Goal: Task Accomplishment & Management: Use online tool/utility

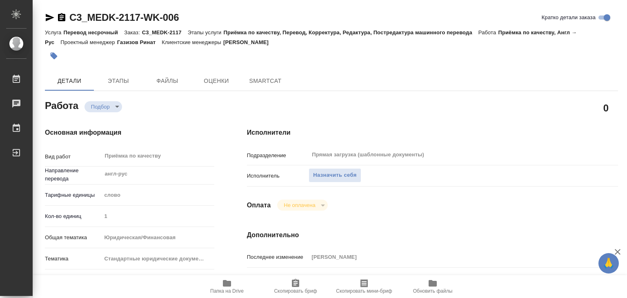
type textarea "x"
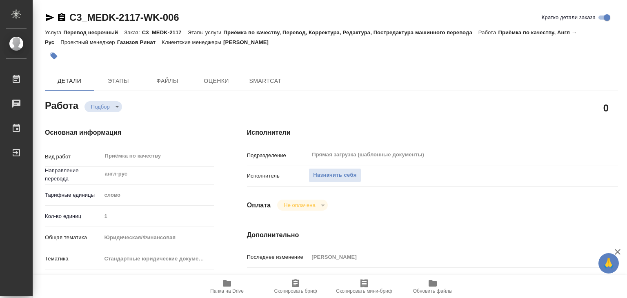
type textarea "x"
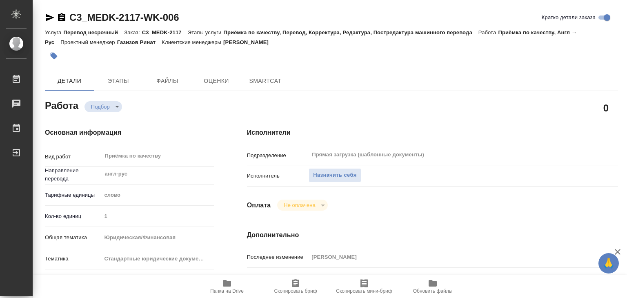
type textarea "x"
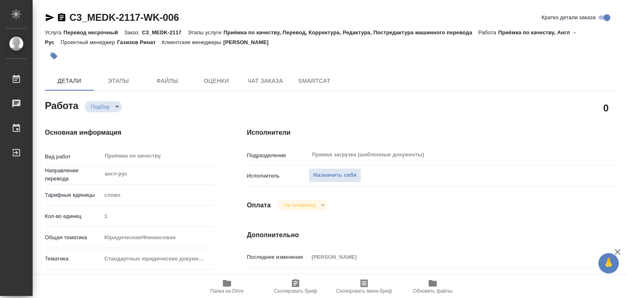
type textarea "x"
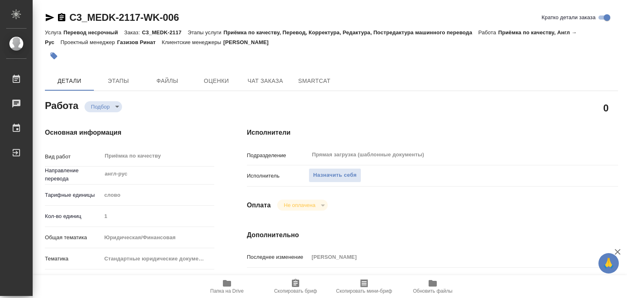
type textarea "x"
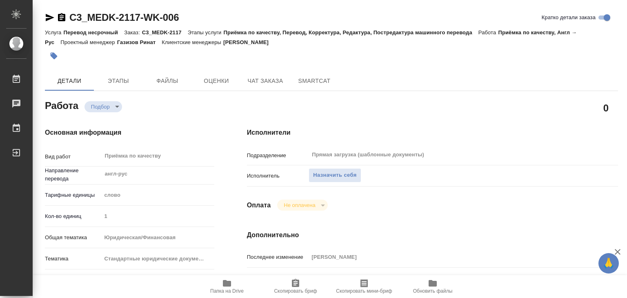
type textarea "x"
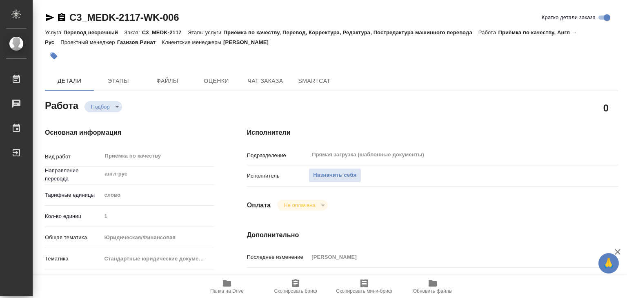
type textarea "x"
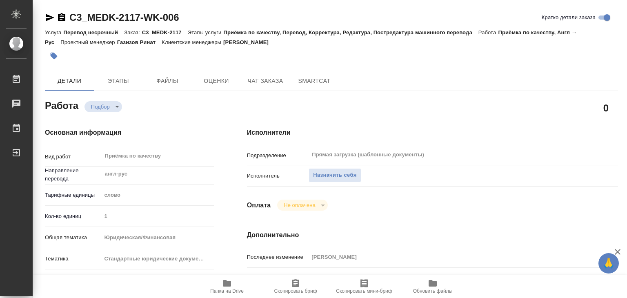
type textarea "x"
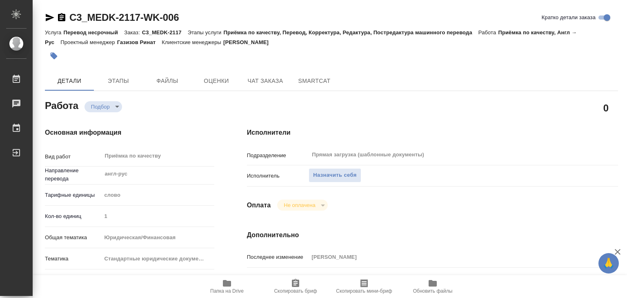
type textarea "x"
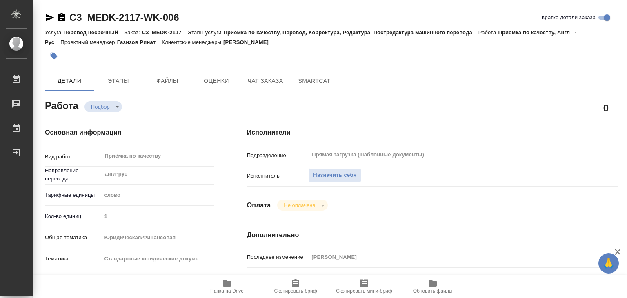
type textarea "x"
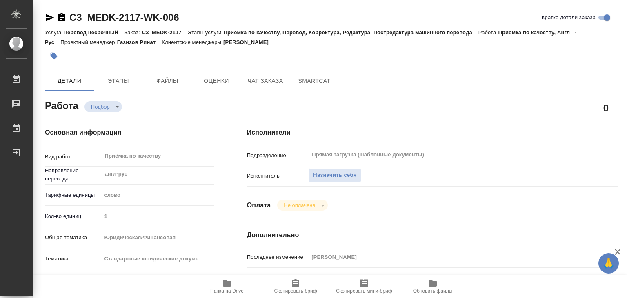
type textarea "x"
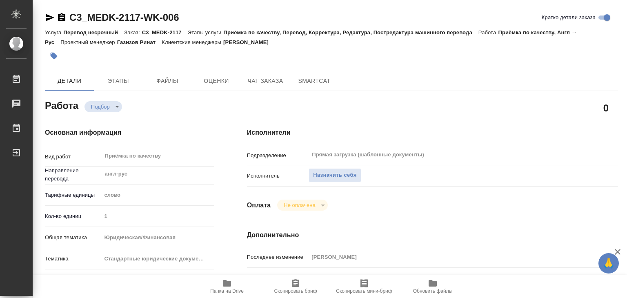
type textarea "x"
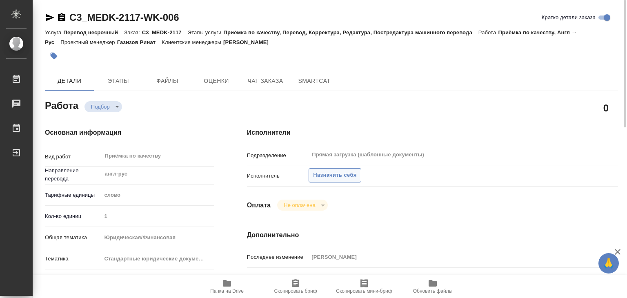
click at [336, 176] on span "Назначить себя" at bounding box center [334, 175] width 43 height 9
type textarea "x"
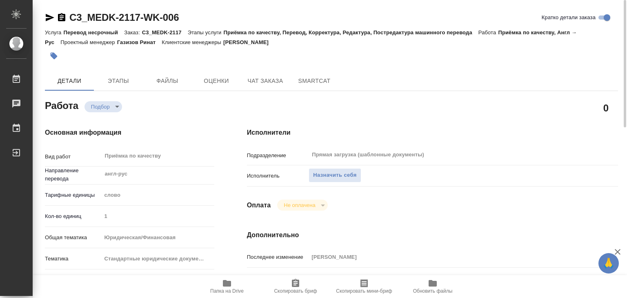
type textarea "x"
